Goal: Information Seeking & Learning: Learn about a topic

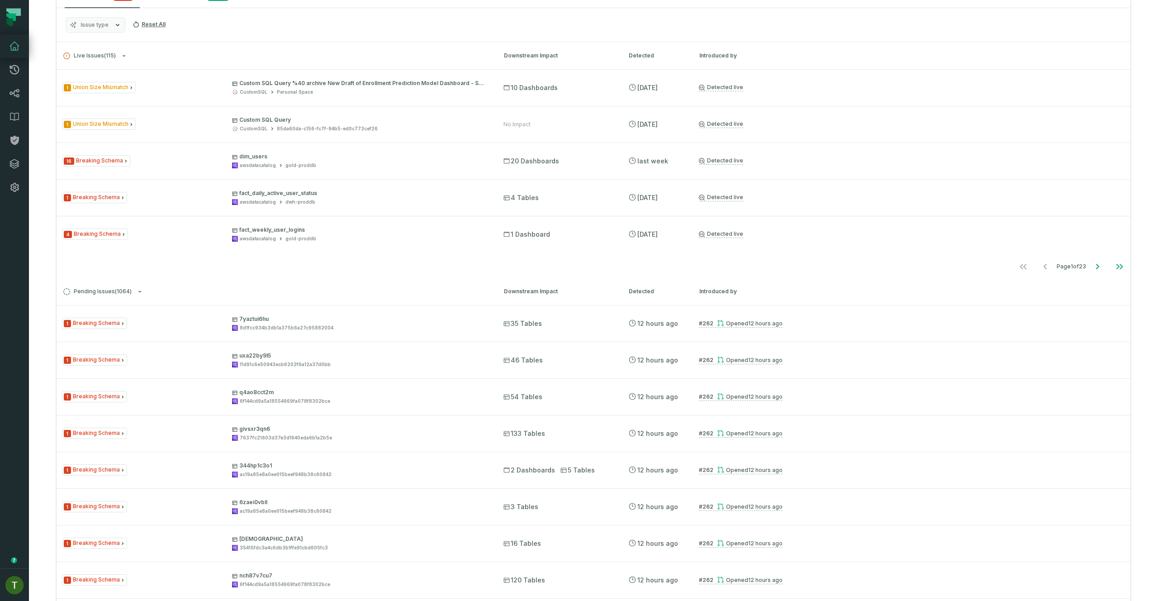
scroll to position [67, 0]
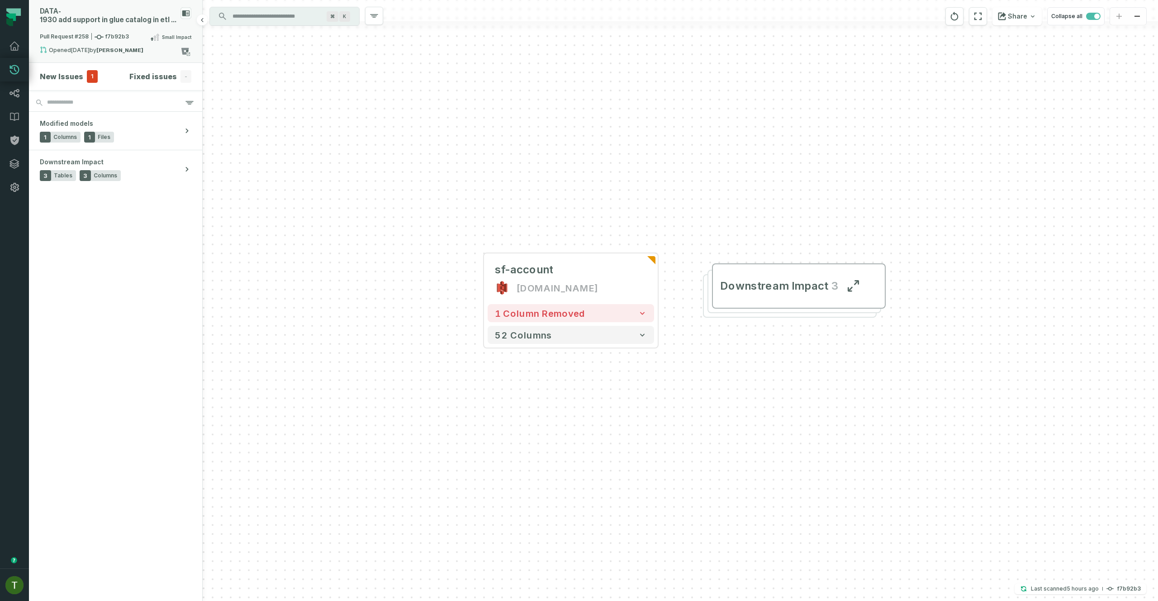
click at [156, 43] on div "Pull Request #258 f7b92b3 Small Impact" at bounding box center [115, 39] width 151 height 14
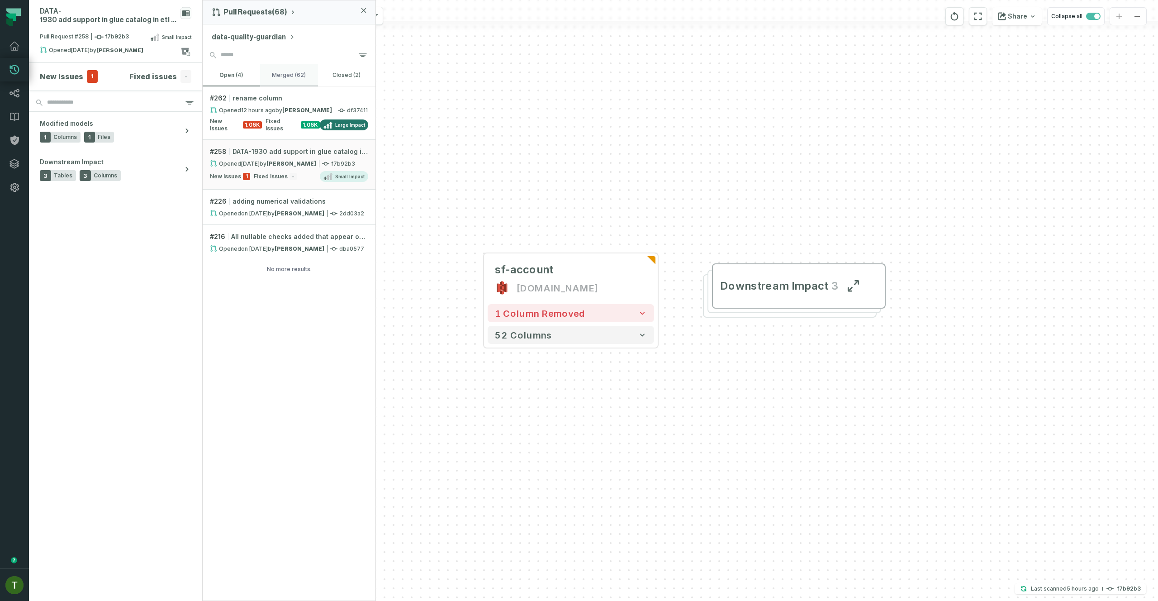
click at [275, 75] on button "merged (62)" at bounding box center [288, 75] width 57 height 22
click at [243, 85] on button "open (4)" at bounding box center [231, 75] width 57 height 22
click at [322, 167] on link "# 258 DATA-1930 add support in glue catalog in etl process Opened 8/18/2025, 6:…" at bounding box center [289, 165] width 173 height 50
click at [281, 148] on span "DATA-1930 add support in glue catalog in etl process" at bounding box center [300, 151] width 136 height 9
click at [417, 112] on div "+ sf-account s3.hello.do.gold.data.prod + 1 column removed 52 columns Downstrea…" at bounding box center [680, 300] width 955 height 601
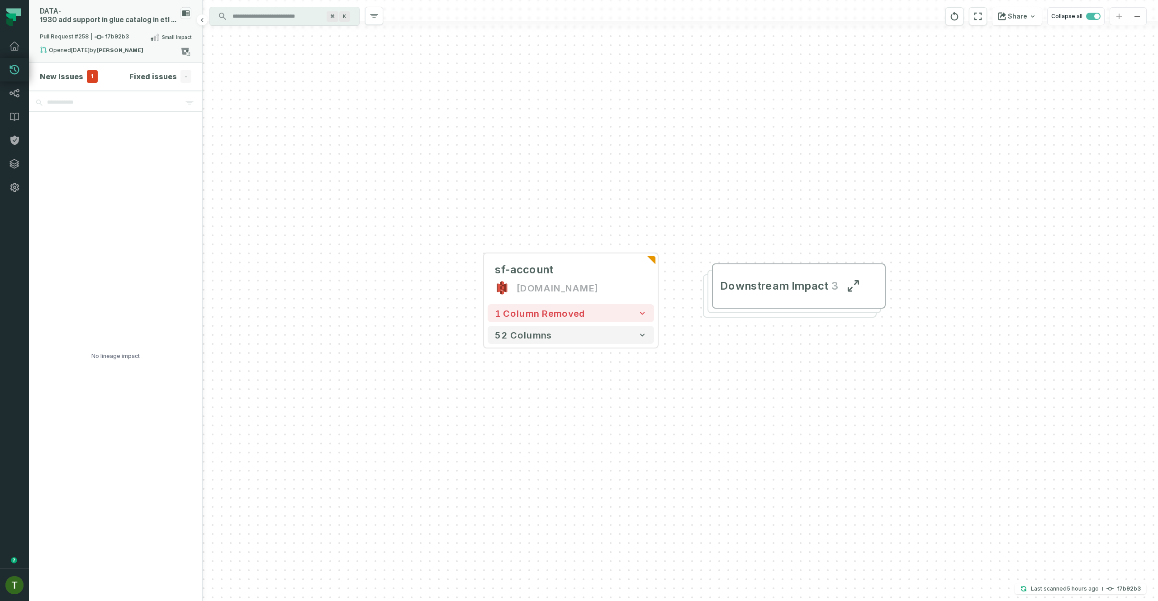
click at [124, 30] on div "DATA- 1930 add support in glue catalog in etl process" at bounding box center [115, 19] width 151 height 24
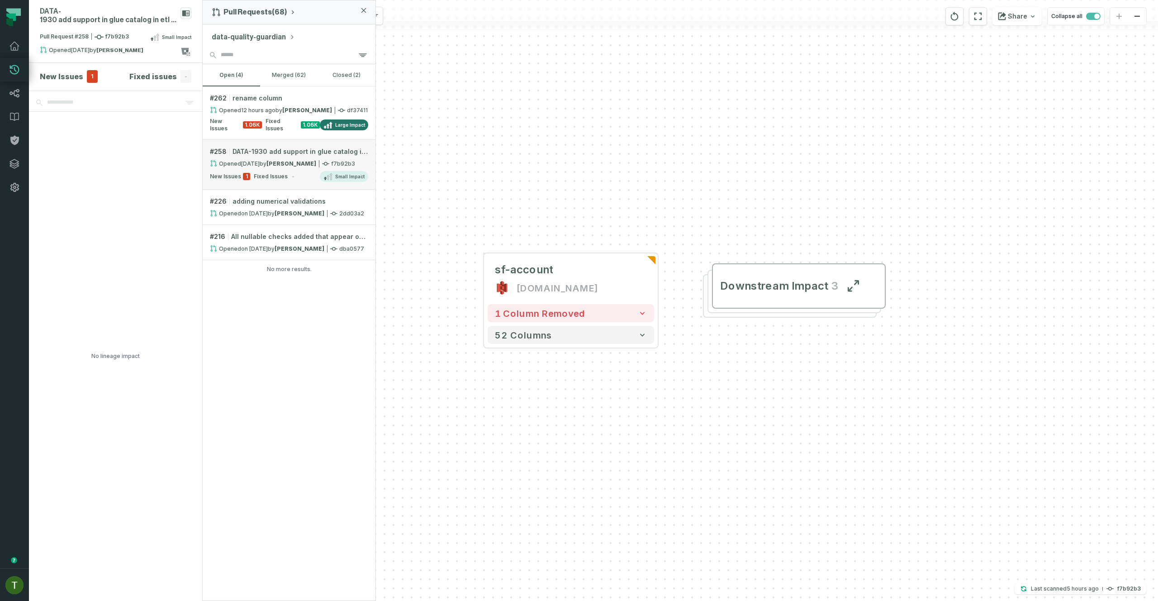
click at [299, 163] on strong "[PERSON_NAME]" at bounding box center [291, 163] width 50 height 7
click at [87, 63] on div "DATA- 1930 add support in glue catalog in etl process Pull Request #258 f7b92b3…" at bounding box center [116, 300] width 174 height 601
click at [89, 74] on span "1" at bounding box center [92, 76] width 11 height 13
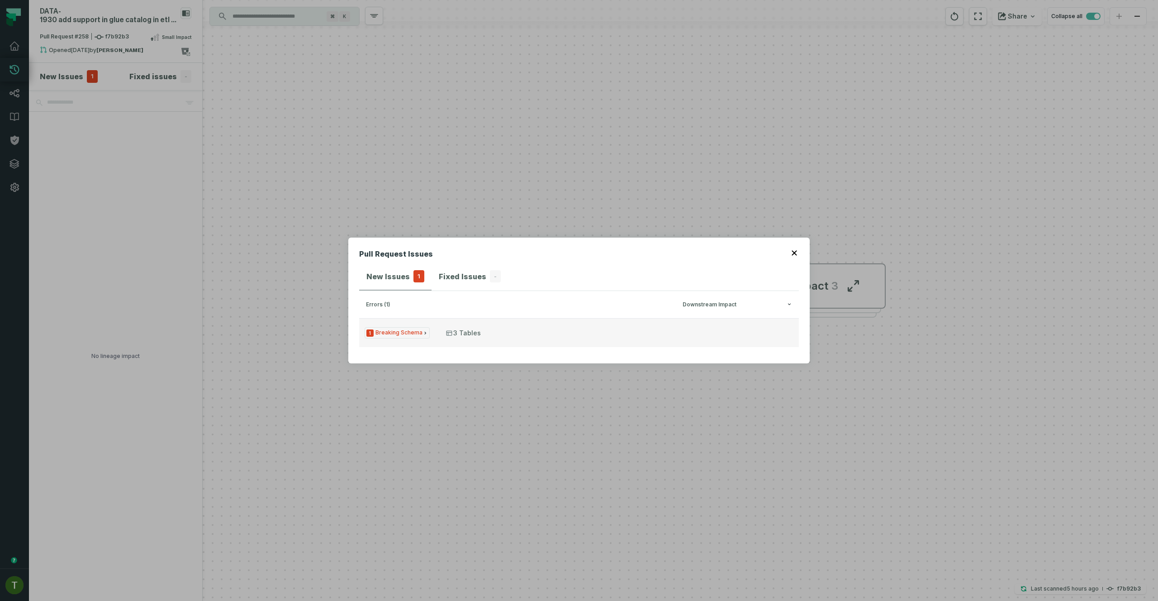
click at [493, 345] on button "1 Breaking Schema 3 Tables" at bounding box center [579, 332] width 440 height 29
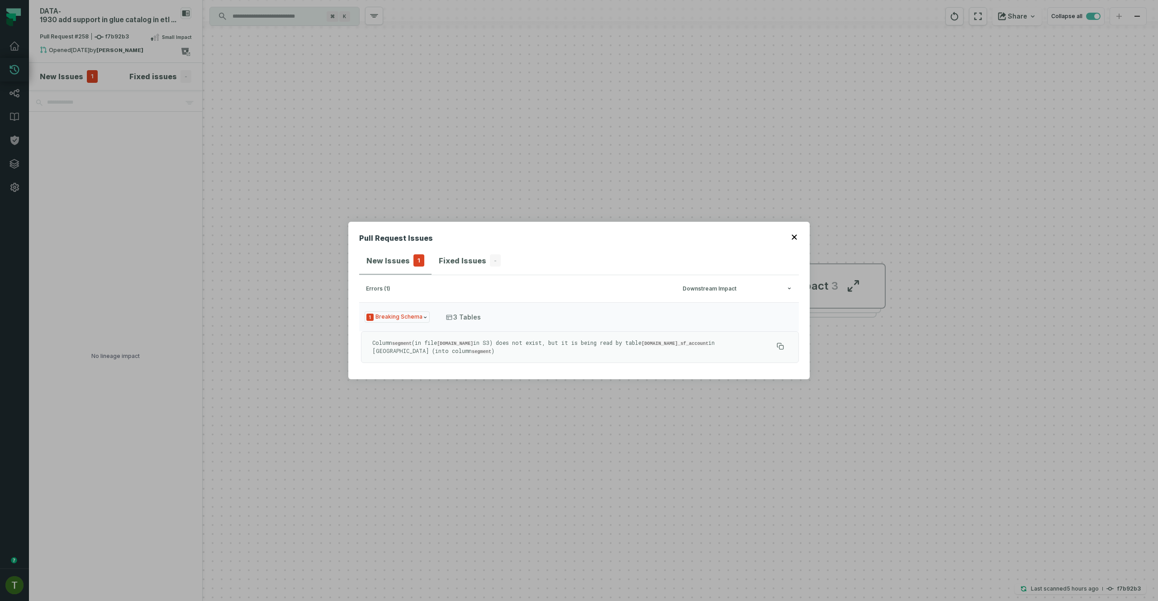
click at [495, 188] on div "Pull Request Issues New Issues 1 Fixed Issues - errors (1) Downstream Impact 1 …" at bounding box center [579, 300] width 1158 height 601
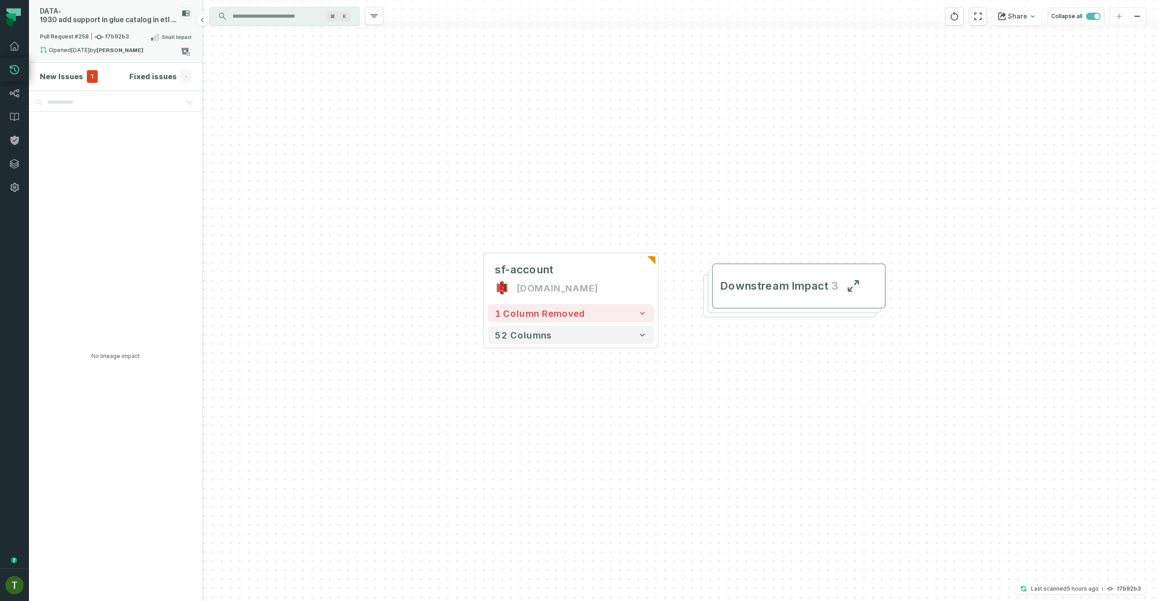
click at [119, 28] on div "DATA- 1930 add support in glue catalog in etl process" at bounding box center [115, 19] width 151 height 24
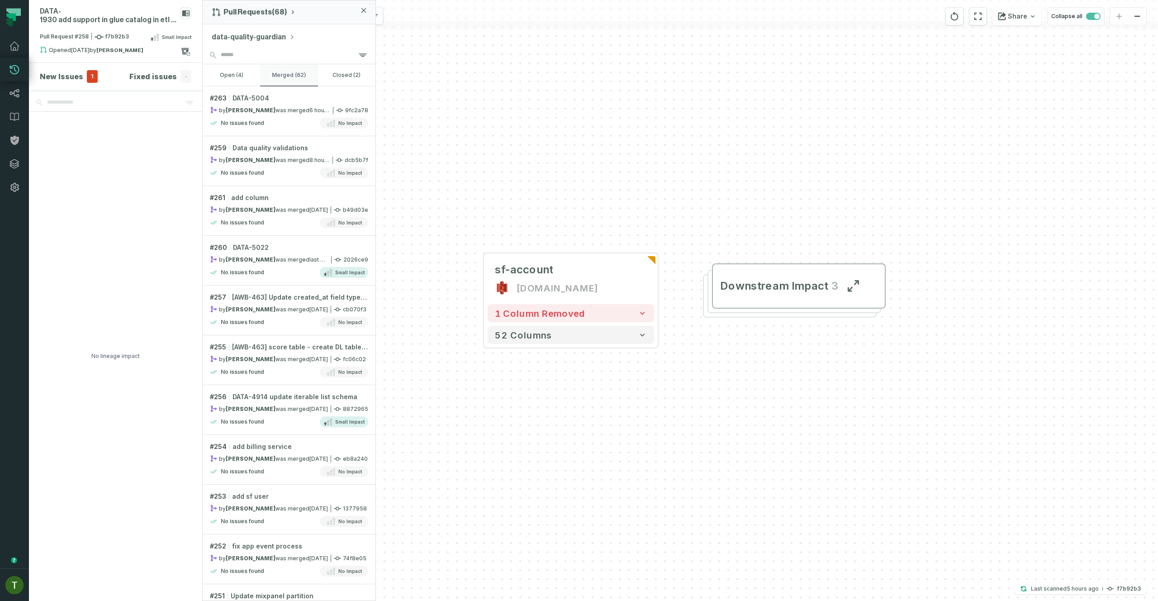
click at [290, 70] on button "merged (62)" at bounding box center [288, 75] width 57 height 22
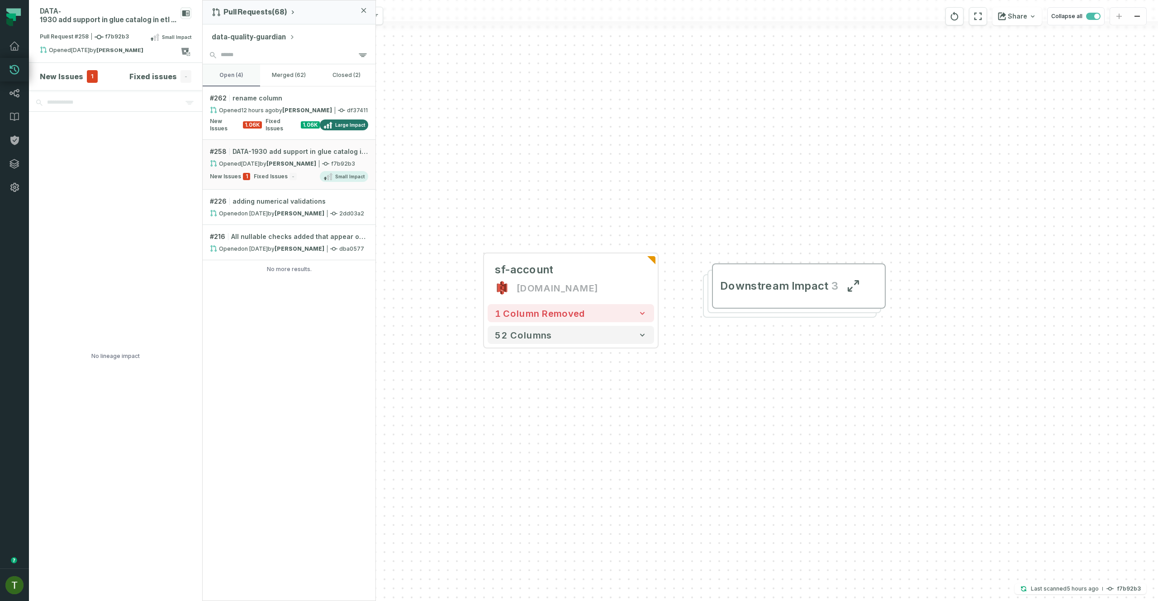
click at [226, 68] on button "open (4)" at bounding box center [231, 75] width 57 height 22
